Goal: Information Seeking & Learning: Find specific fact

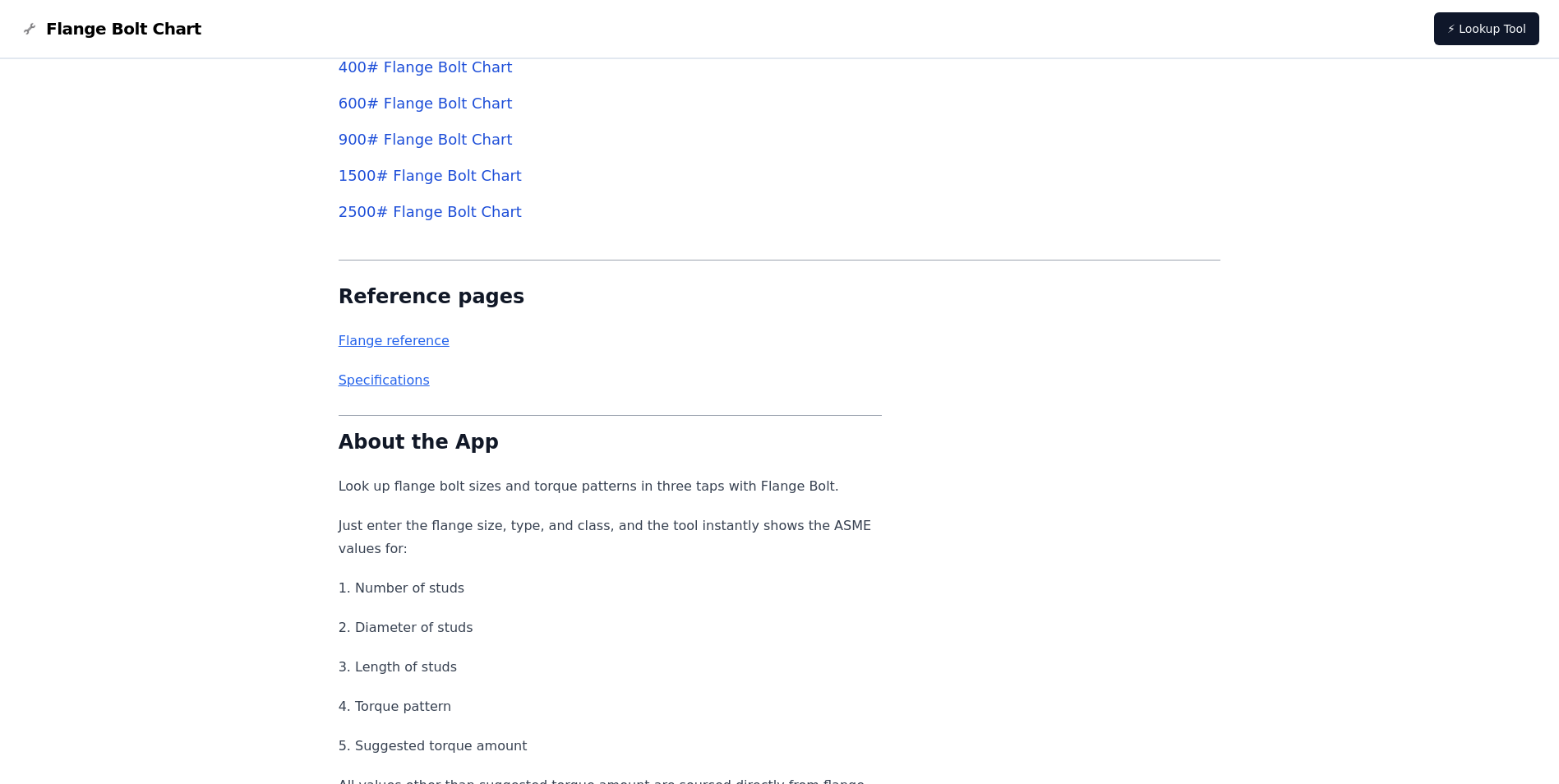
scroll to position [6139, 0]
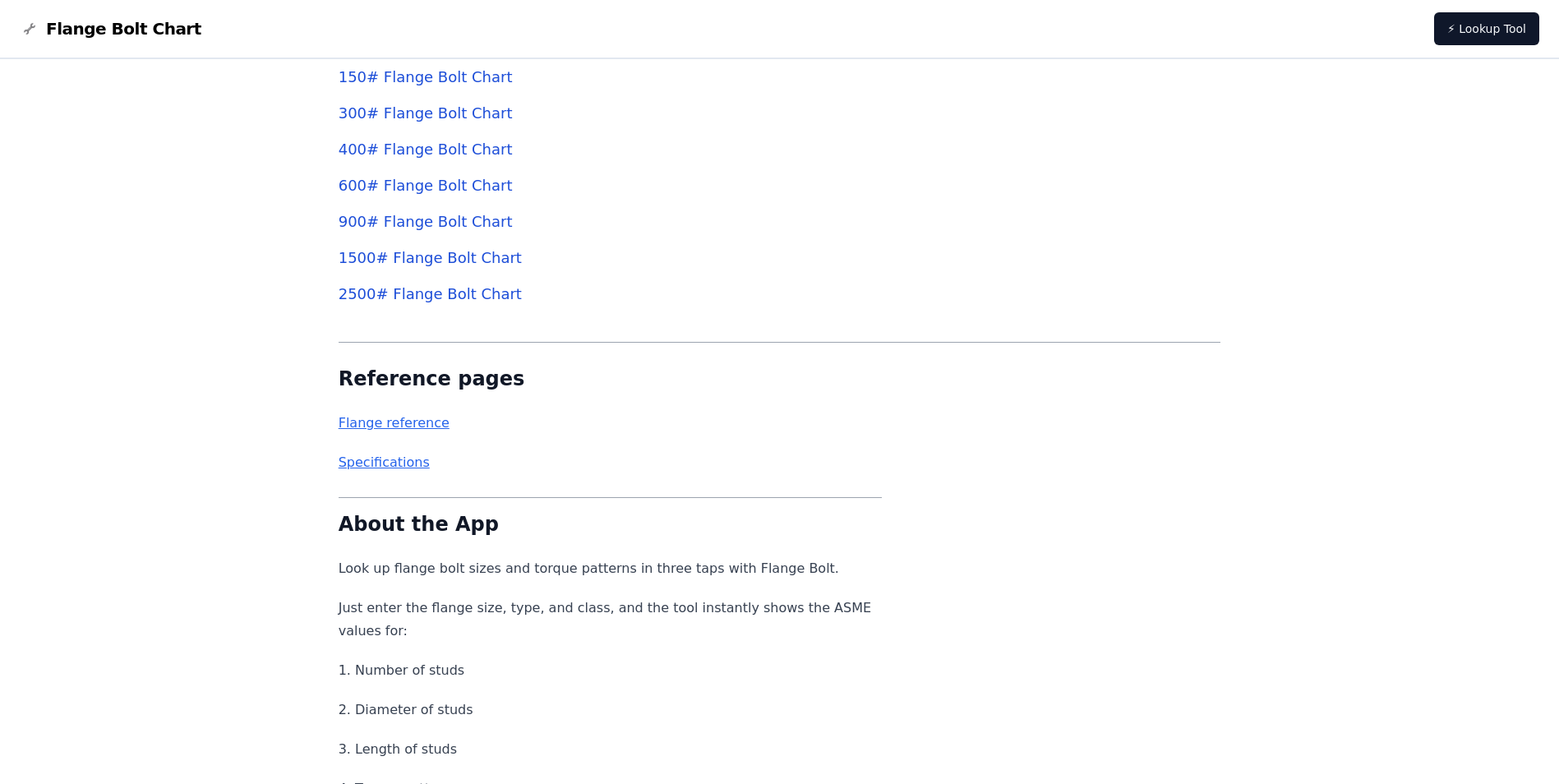
click at [394, 426] on link "Flange reference" at bounding box center [394, 422] width 111 height 15
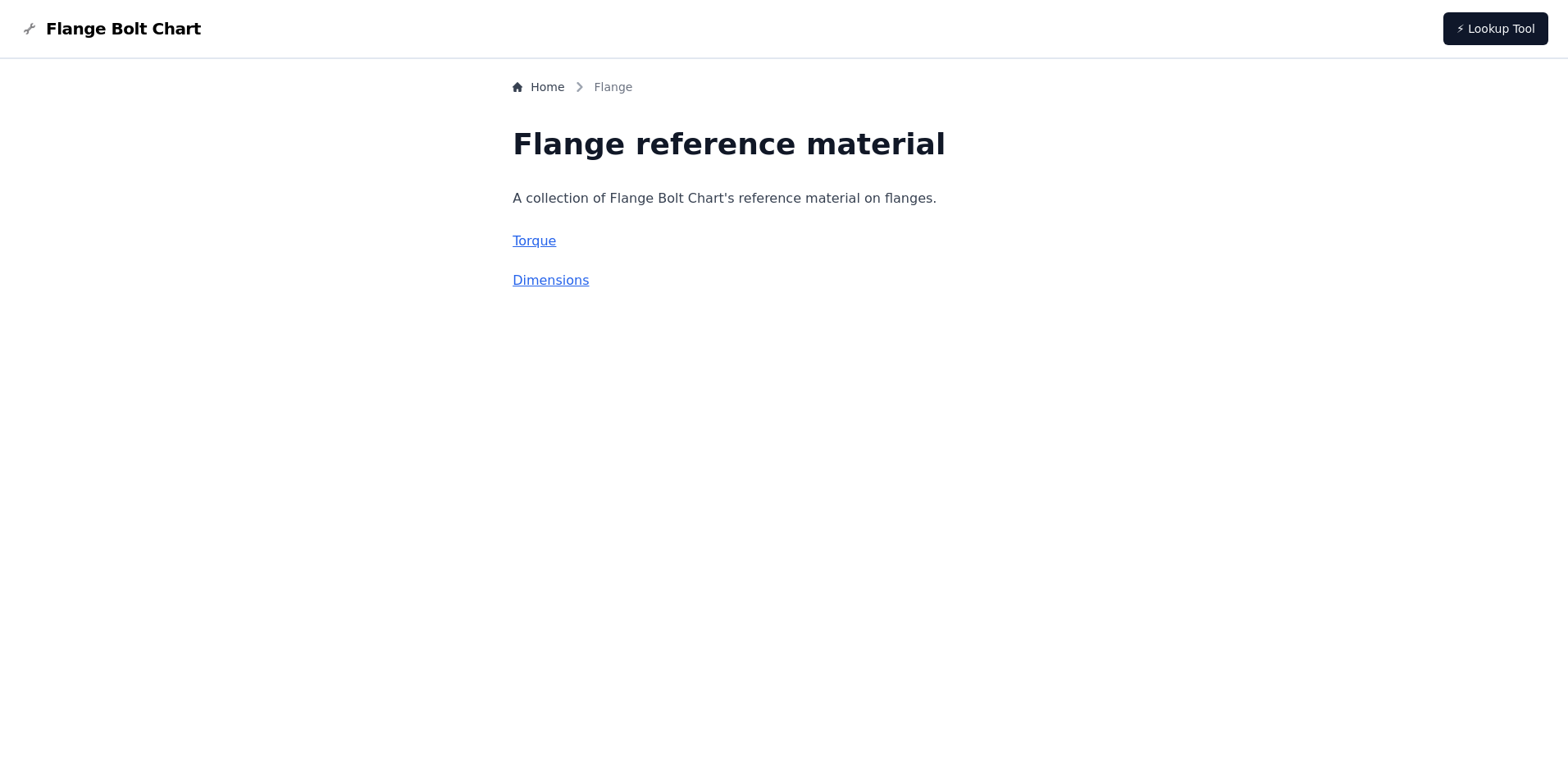
click at [585, 276] on link "Dimensions" at bounding box center [550, 280] width 77 height 15
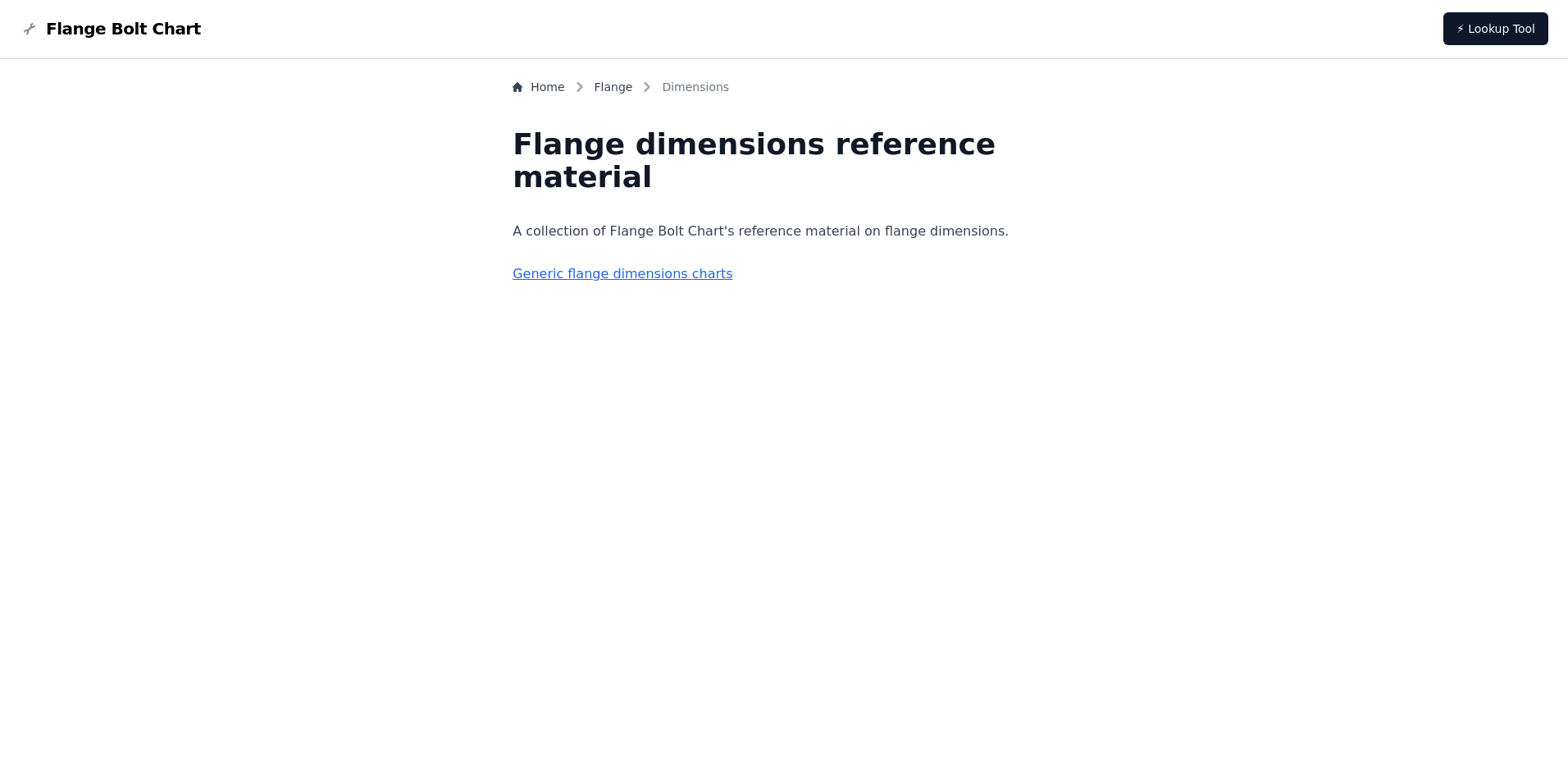
click at [656, 278] on link "Generic flange dimensions charts" at bounding box center [622, 273] width 220 height 15
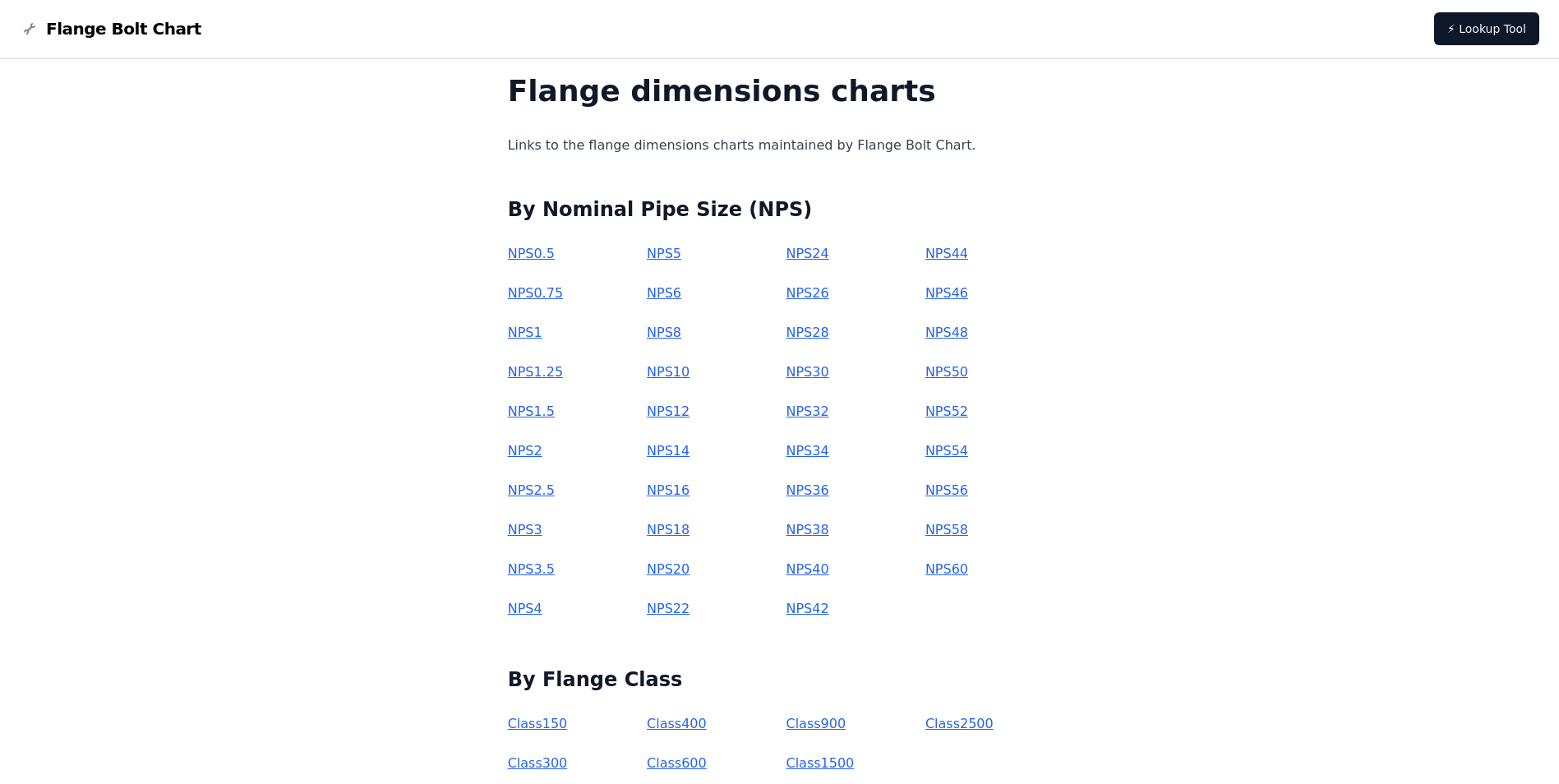
scroll to position [82, 0]
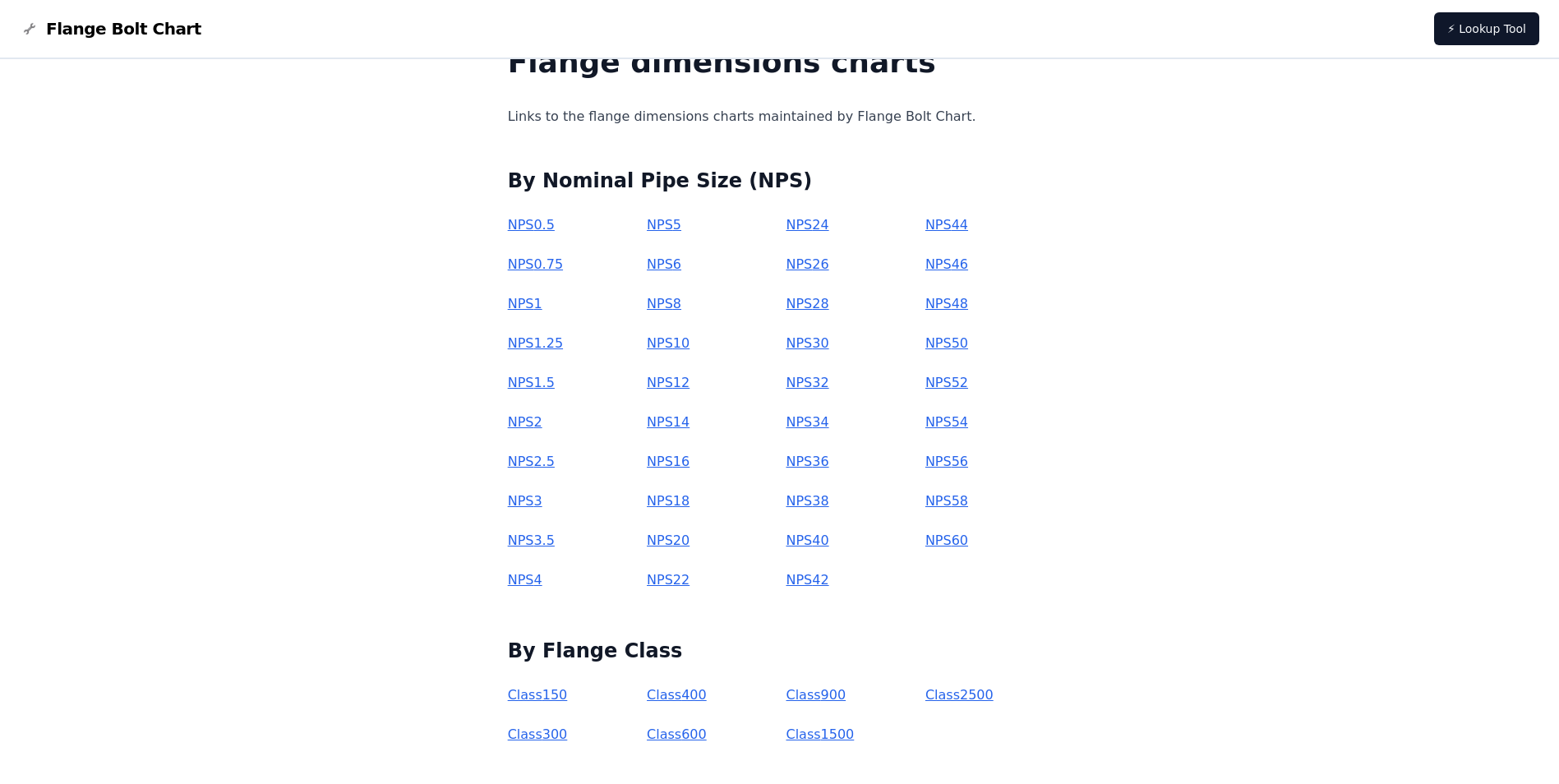
click at [690, 457] on link "NPS 16" at bounding box center [668, 461] width 43 height 15
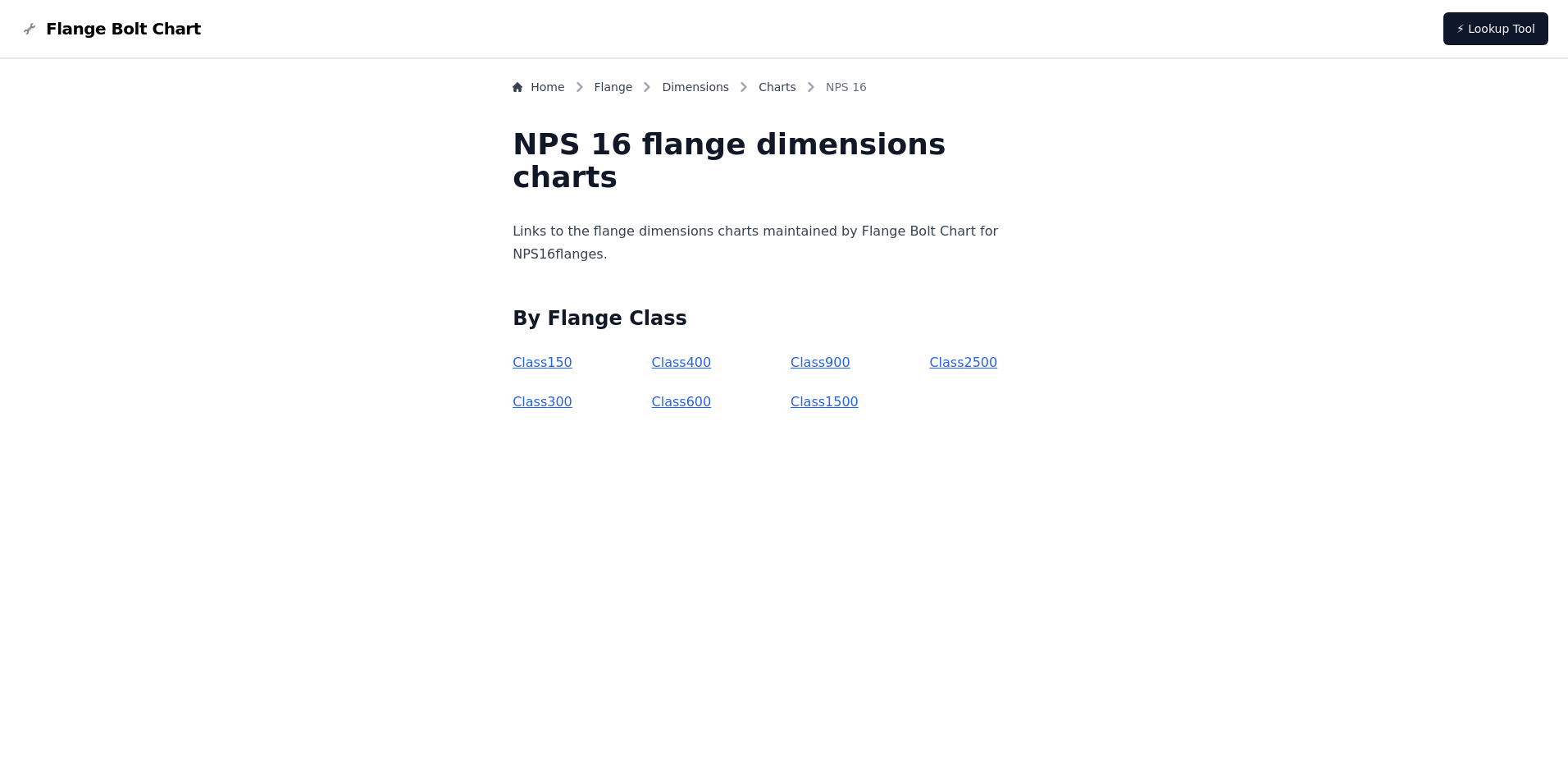
click at [568, 363] on link "Class 150" at bounding box center [542, 362] width 60 height 15
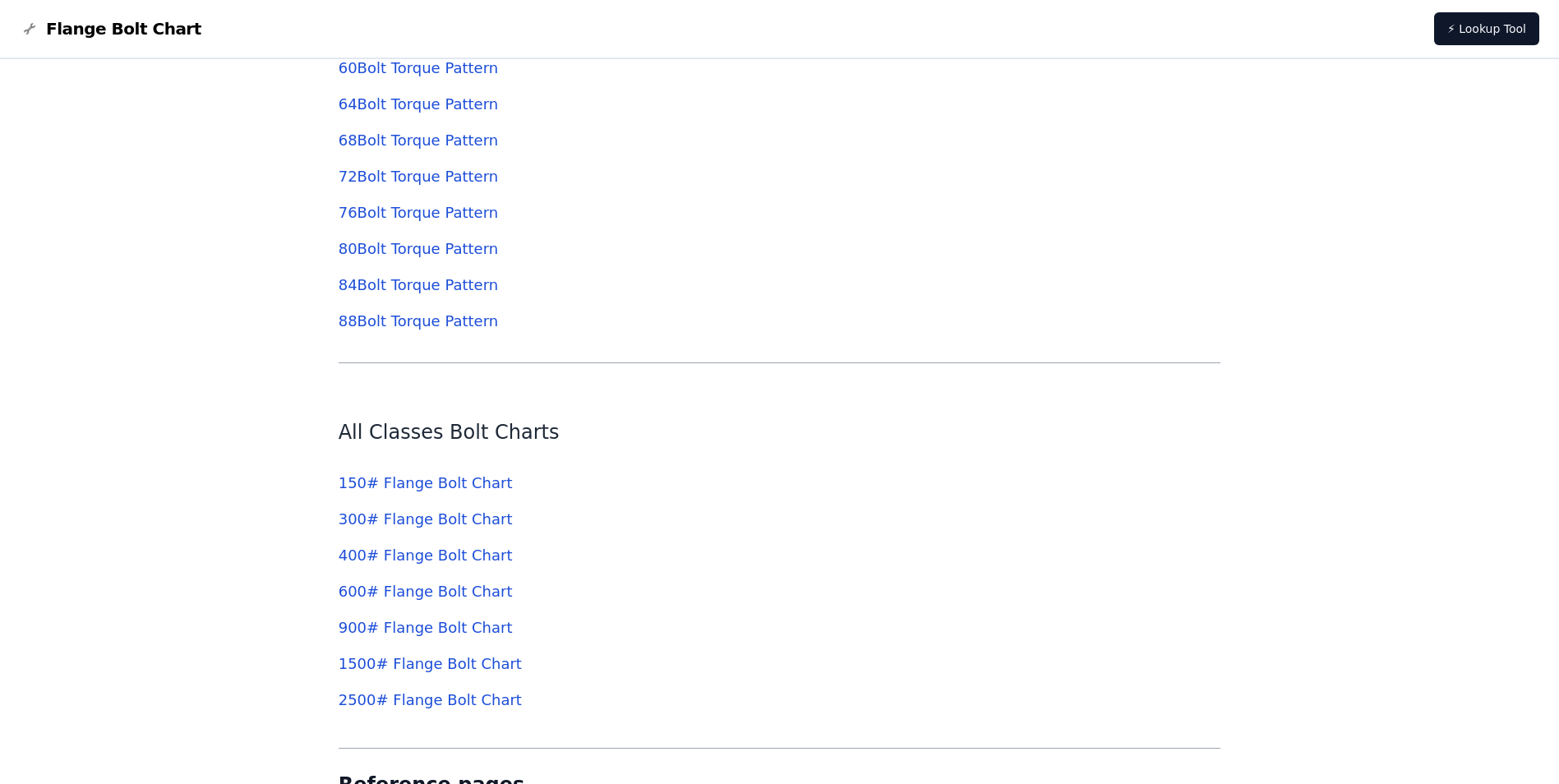
scroll to position [5729, 0]
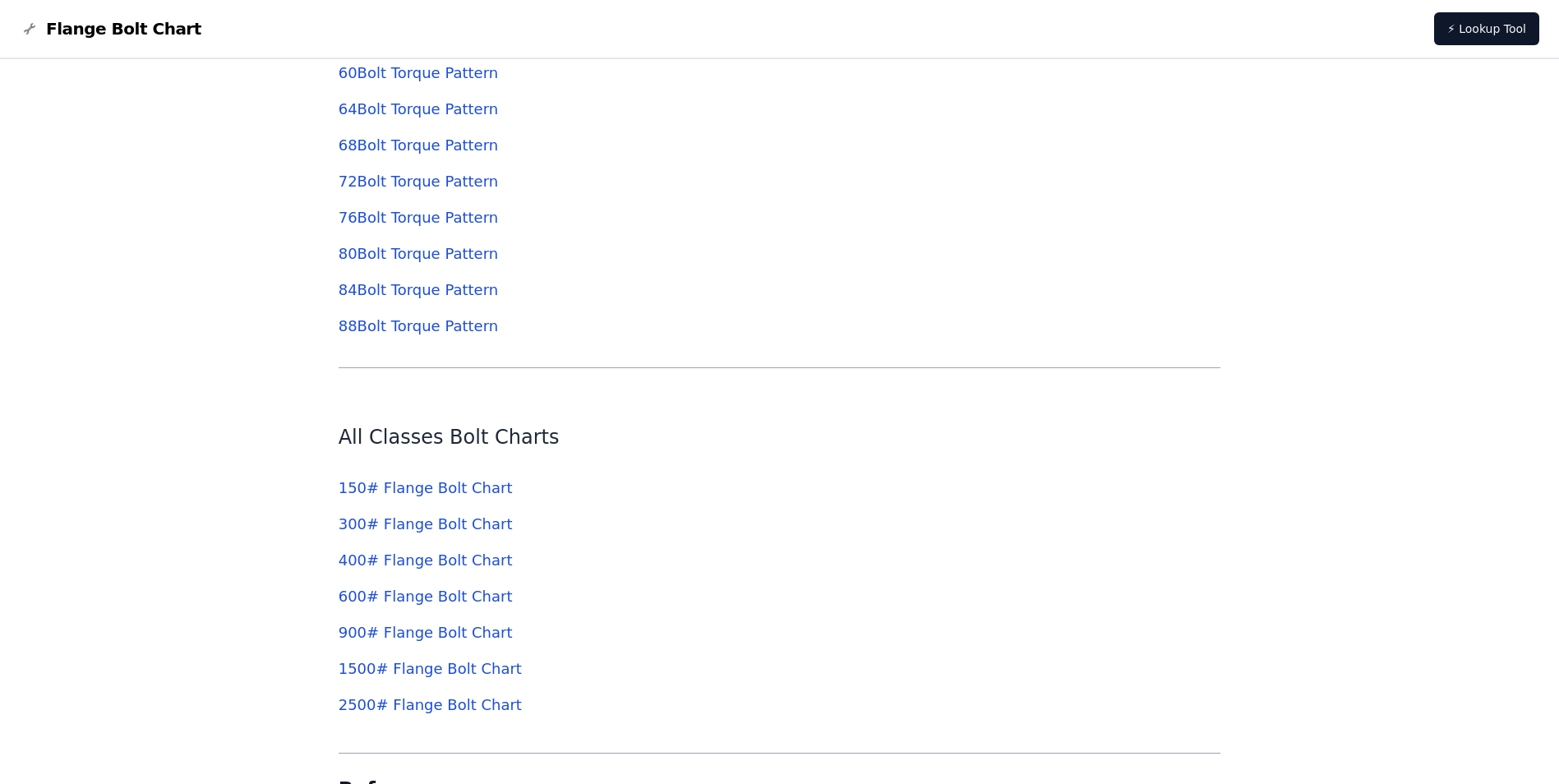
click at [404, 485] on link "150 # Flange Bolt Chart" at bounding box center [426, 488] width 174 height 17
